Goal: Information Seeking & Learning: Learn about a topic

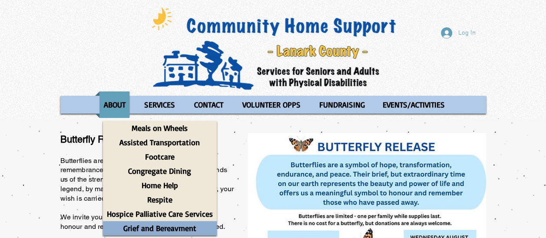
click at [160, 226] on p "Grief and Bereavment" at bounding box center [159, 228] width 81 height 14
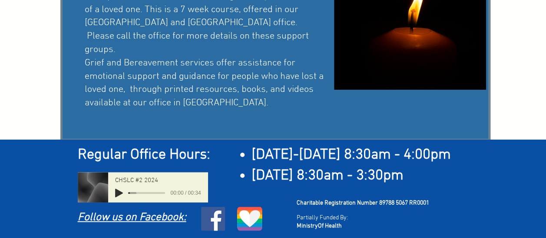
scroll to position [172, 0]
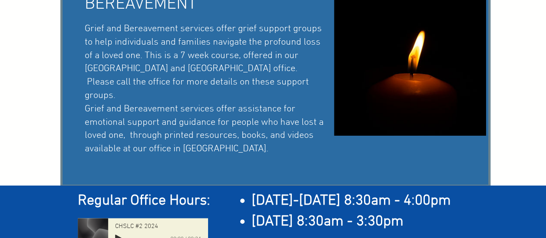
drag, startPoint x: 547, startPoint y: 101, endPoint x: 234, endPoint y: 104, distance: 312.6
click at [234, 104] on span "Grief and Bereavement services offer grief support groups to help individuals a…" at bounding box center [204, 89] width 239 height 132
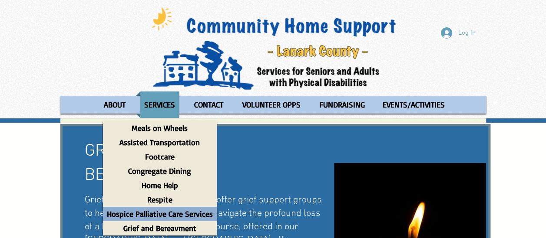
click at [163, 215] on p "Hospice Palliative Care Services" at bounding box center [160, 214] width 114 height 14
